Goal: Navigation & Orientation: Find specific page/section

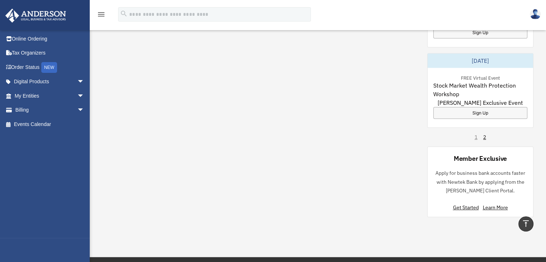
scroll to position [490, 0]
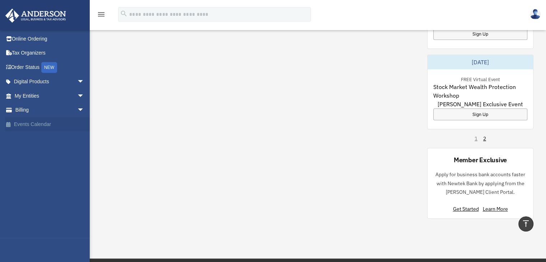
click at [47, 122] on link "Events Calendar" at bounding box center [50, 124] width 90 height 14
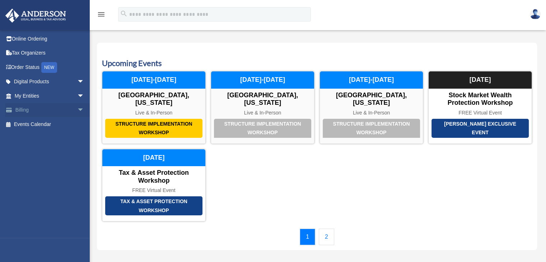
click at [43, 109] on link "Billing arrow_drop_down" at bounding box center [50, 110] width 90 height 14
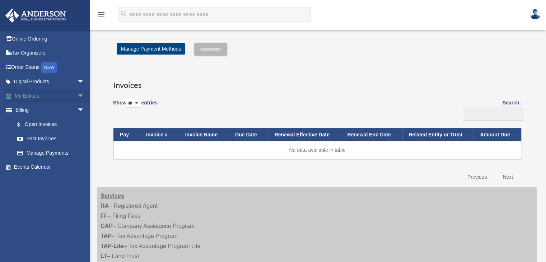
click at [40, 94] on link "My Entities arrow_drop_down" at bounding box center [50, 96] width 90 height 14
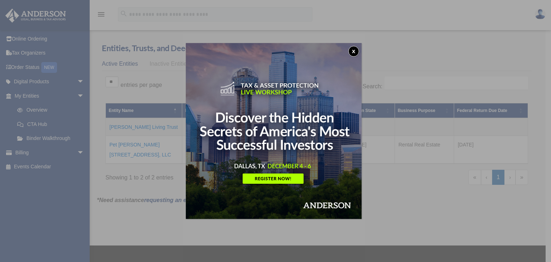
click at [356, 50] on button "x" at bounding box center [353, 51] width 11 height 11
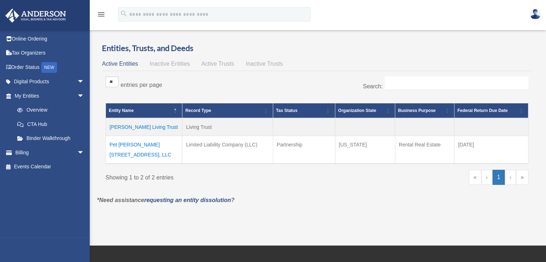
click at [133, 124] on td "McFarlane Living Trust" at bounding box center [144, 127] width 76 height 18
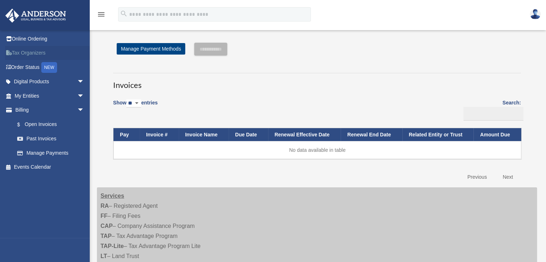
click at [42, 49] on link "Tax Organizers" at bounding box center [50, 53] width 90 height 14
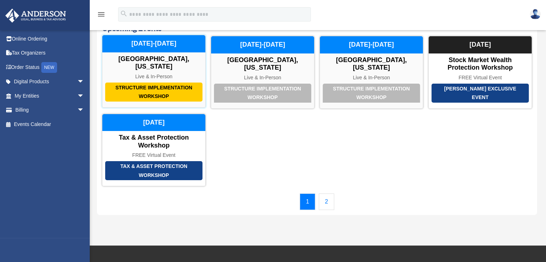
scroll to position [34, 0]
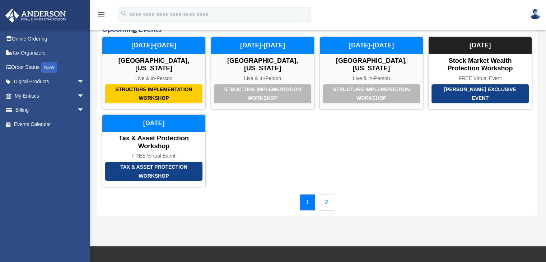
click at [323, 194] on link "2" at bounding box center [326, 202] width 15 height 17
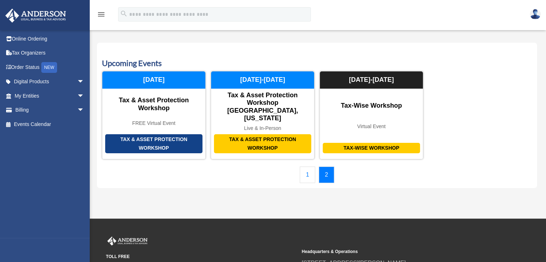
scroll to position [75, 0]
